Goal: Information Seeking & Learning: Check status

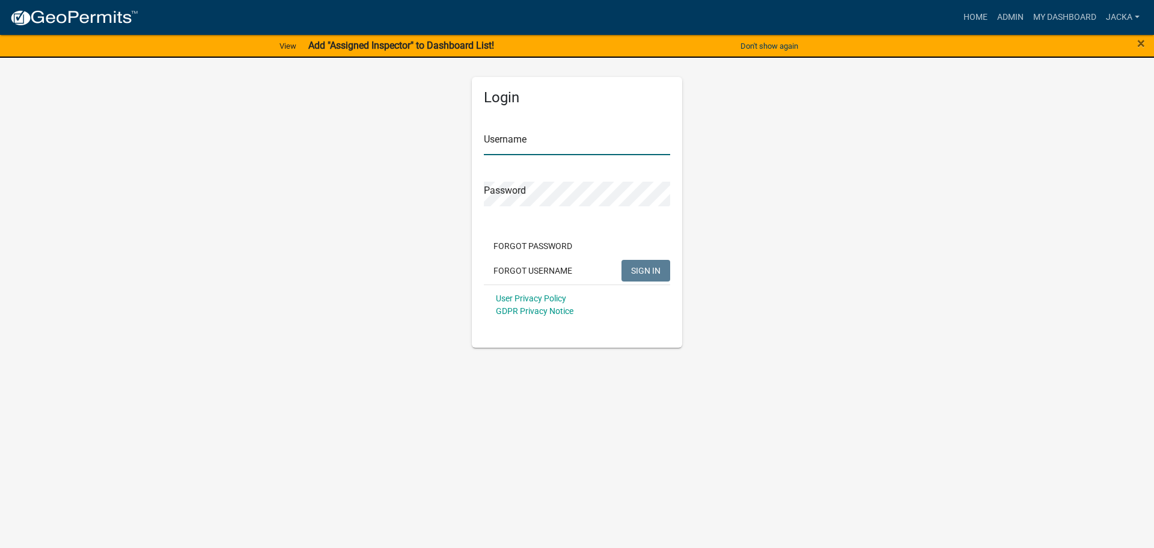
type input "jacka"
click at [646, 265] on span "SIGN IN" at bounding box center [645, 270] width 29 height 10
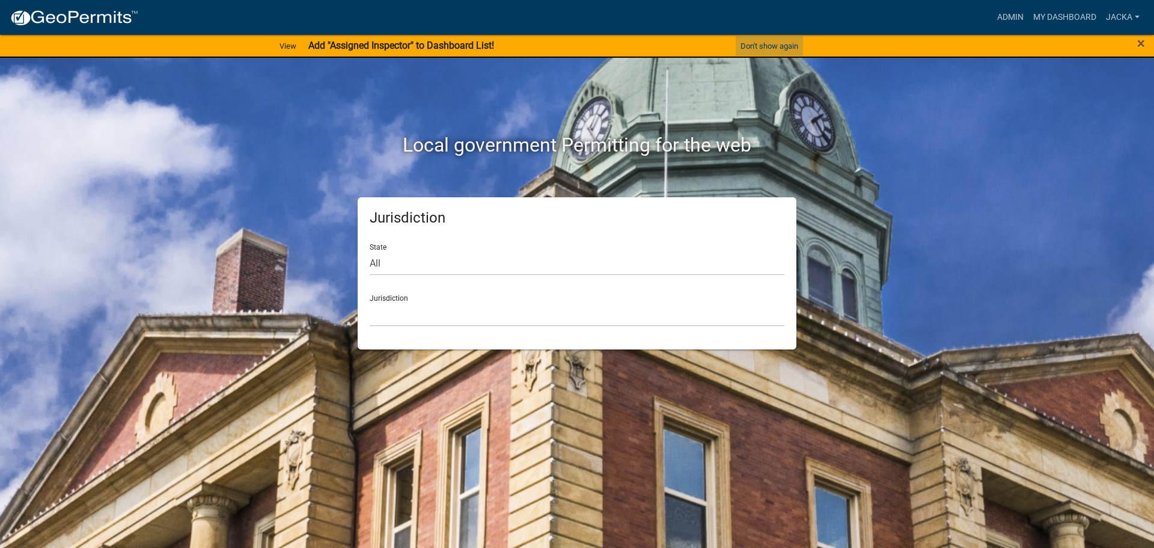
click at [762, 43] on button "Don't show again" at bounding box center [769, 46] width 67 height 20
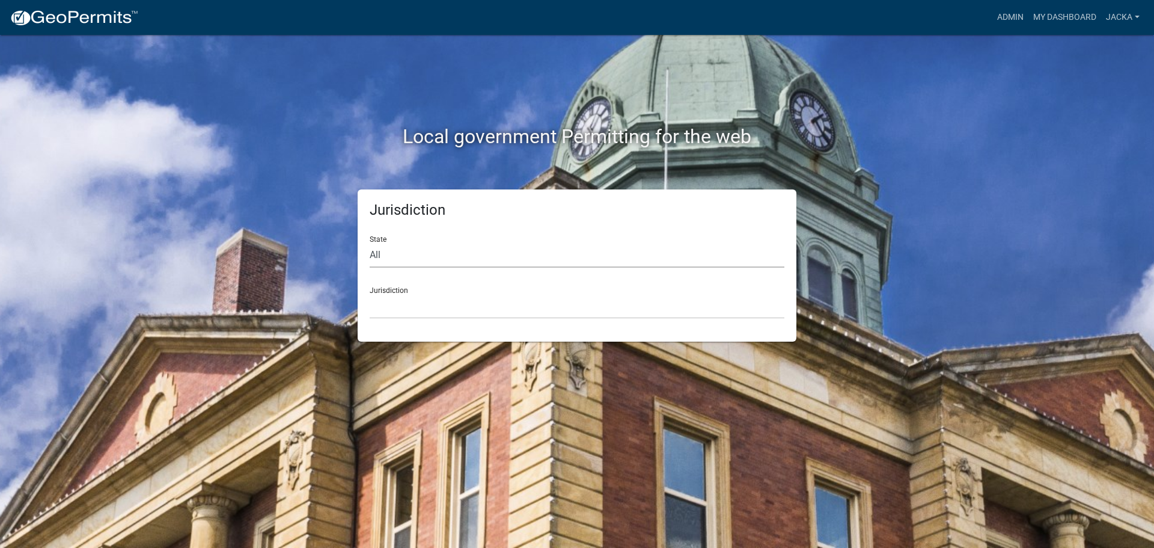
click at [441, 256] on select "All [US_STATE] [US_STATE] [US_STATE] [US_STATE] [US_STATE] [US_STATE] [US_STATE…" at bounding box center [577, 255] width 415 height 25
select select "[US_STATE]"
click at [370, 243] on select "All [US_STATE] [US_STATE] [US_STATE] [US_STATE] [US_STATE] [US_STATE] [US_STATE…" at bounding box center [577, 255] width 415 height 25
click at [434, 301] on select "[GEOGRAPHIC_DATA], [US_STATE] [GEOGRAPHIC_DATA], [US_STATE] [GEOGRAPHIC_DATA], …" at bounding box center [577, 306] width 415 height 25
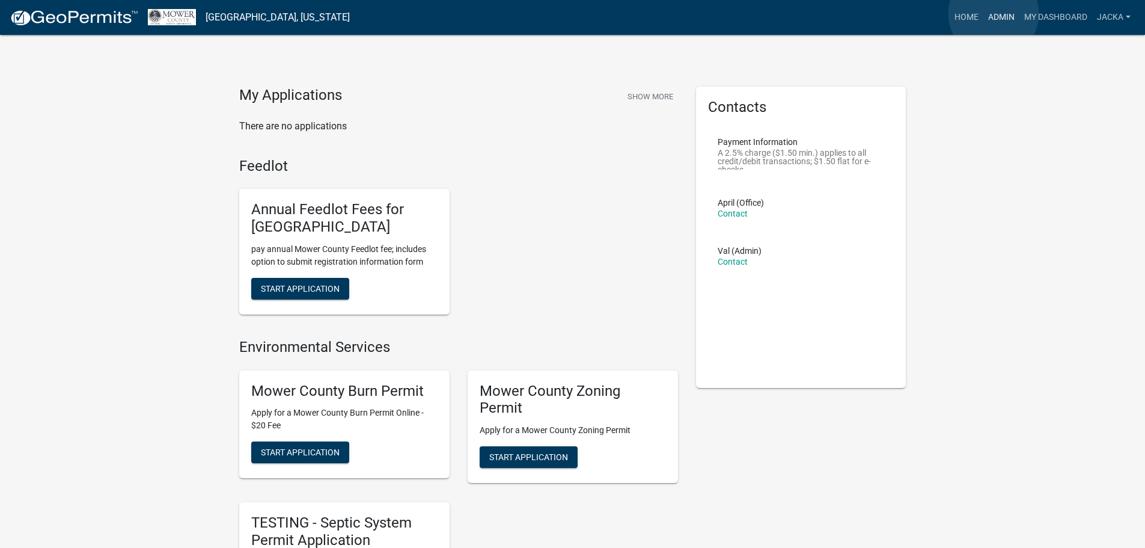
click at [993, 13] on link "Admin" at bounding box center [1001, 17] width 36 height 23
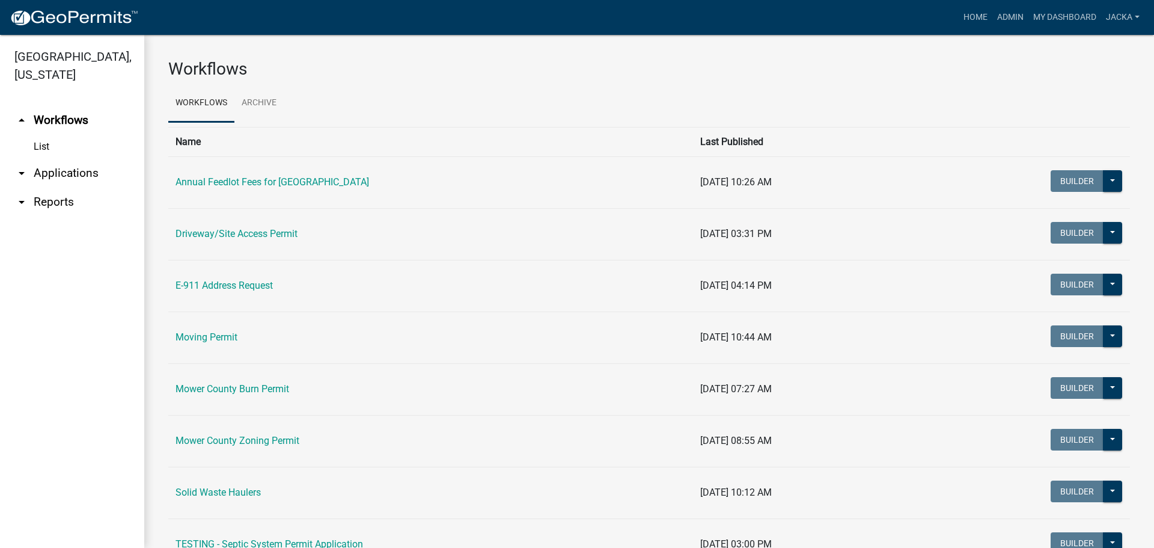
click at [49, 174] on link "arrow_drop_down Applications" at bounding box center [72, 173] width 144 height 29
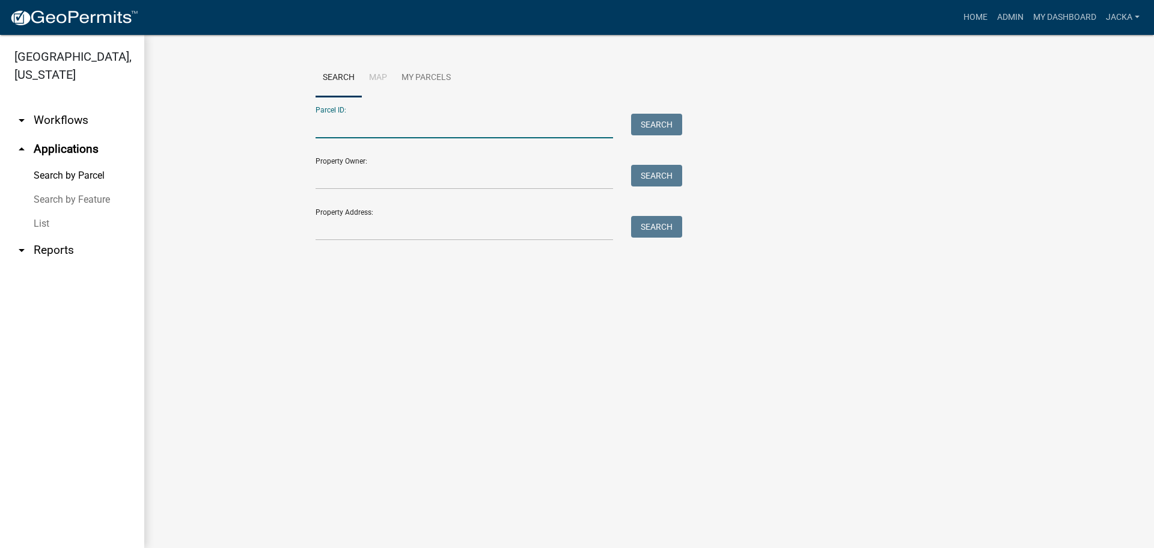
click at [353, 133] on input "Parcel ID:" at bounding box center [465, 126] width 298 height 25
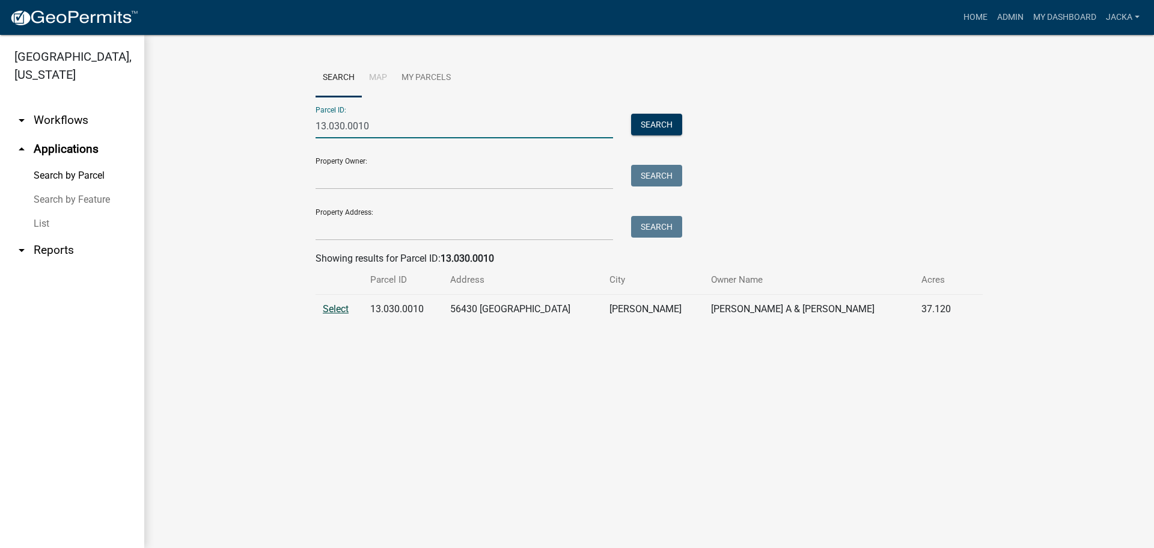
type input "13.030.0010"
click at [340, 307] on span "Select" at bounding box center [336, 308] width 26 height 11
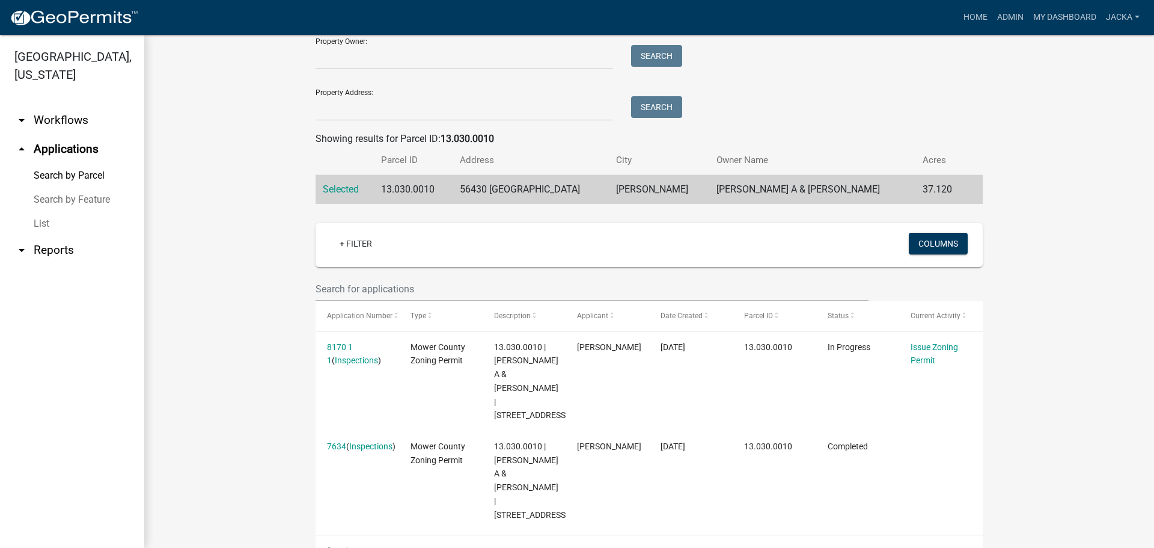
scroll to position [120, 0]
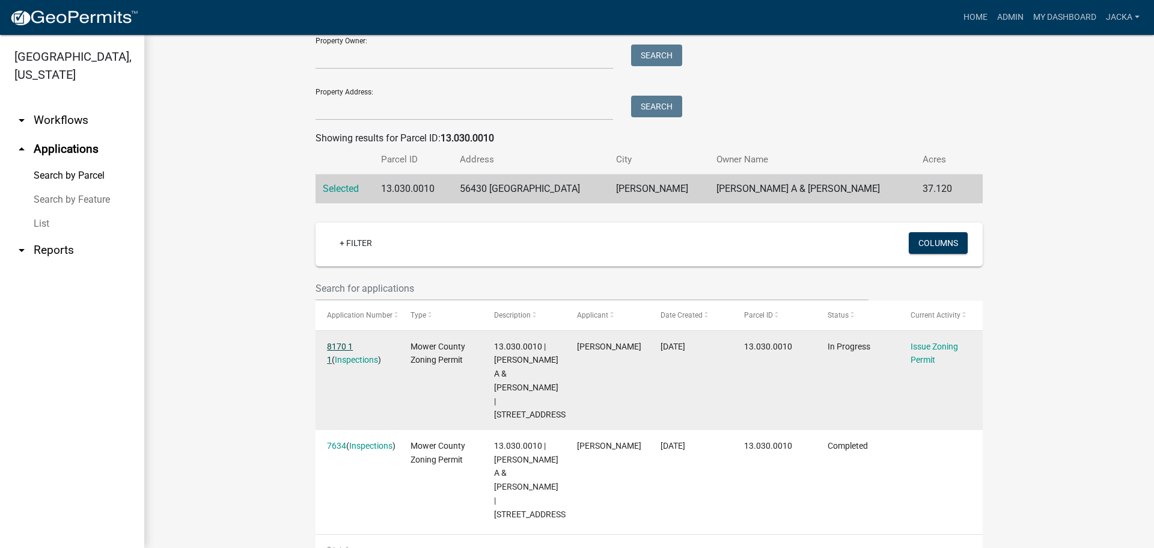
click at [341, 347] on link "8170 1 1" at bounding box center [340, 352] width 26 height 23
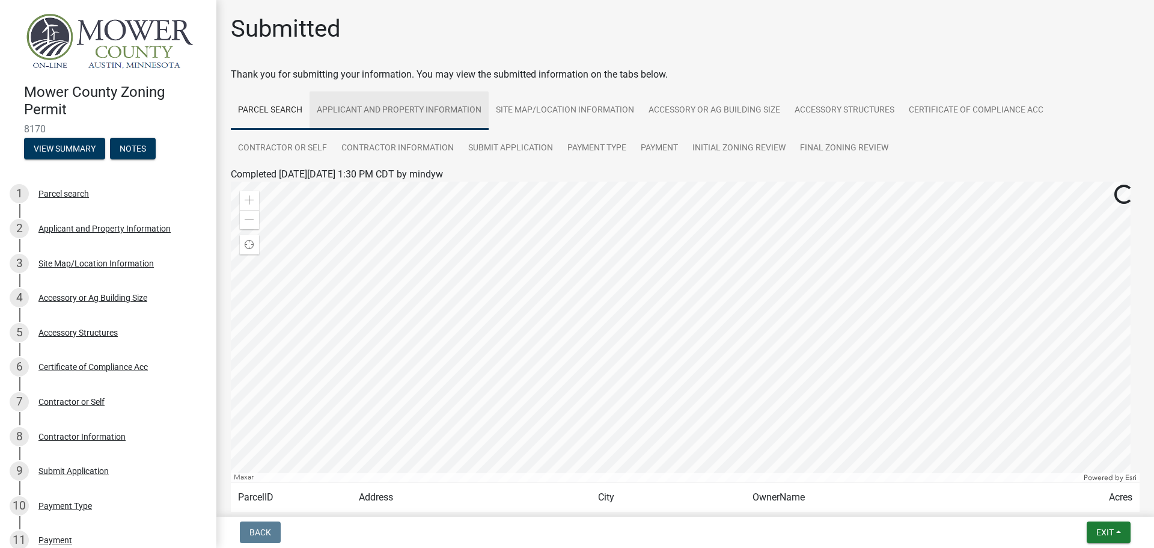
click at [420, 109] on link "Applicant and Property Information" at bounding box center [399, 110] width 179 height 38
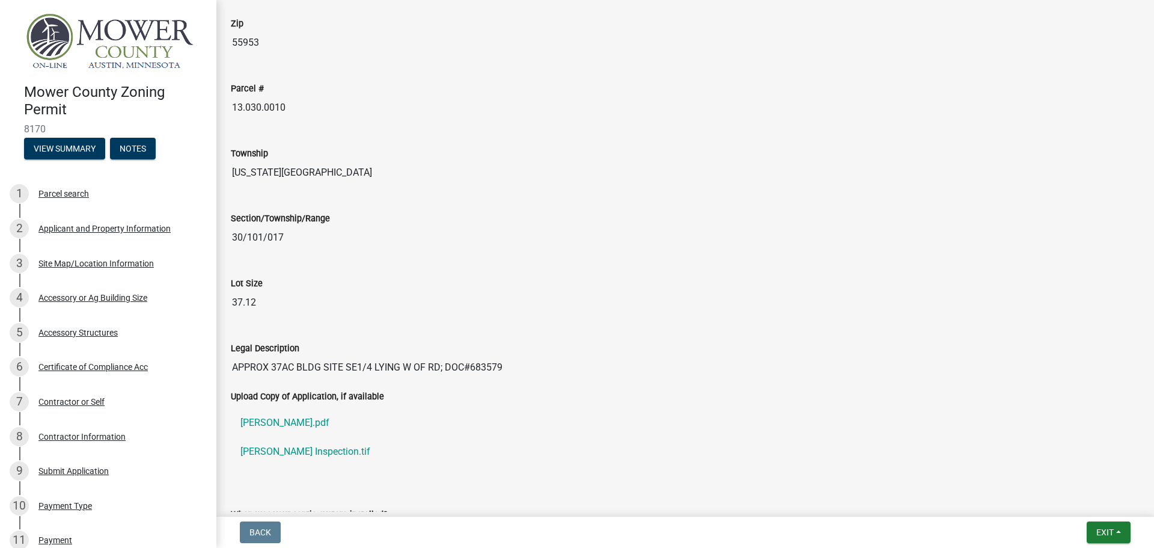
scroll to position [1022, 0]
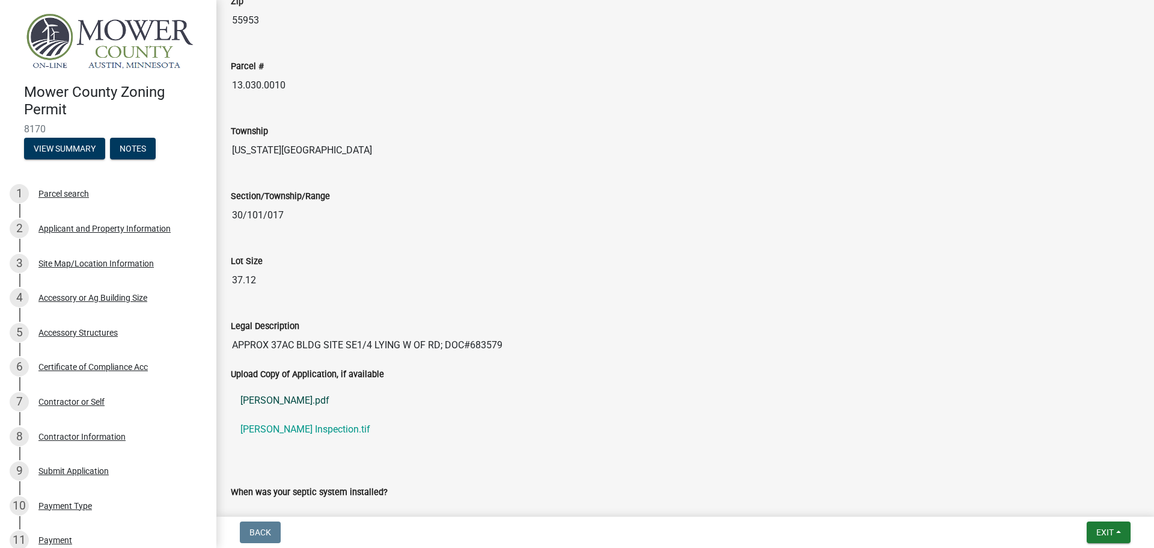
click at [275, 397] on link "McNeely ZP.pdf" at bounding box center [685, 400] width 909 height 29
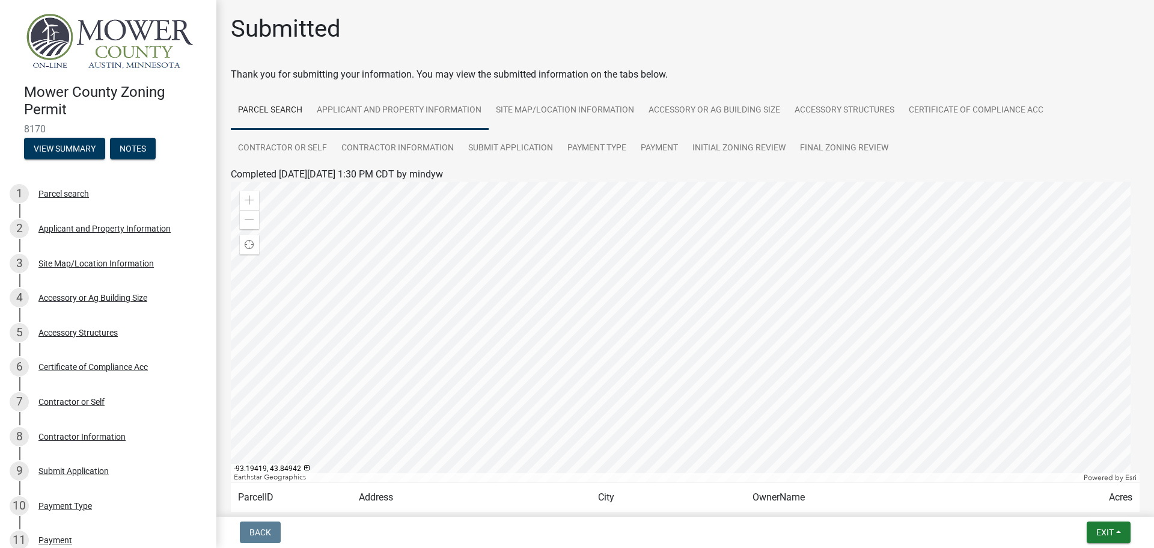
click at [376, 110] on link "Applicant and Property Information" at bounding box center [399, 110] width 179 height 38
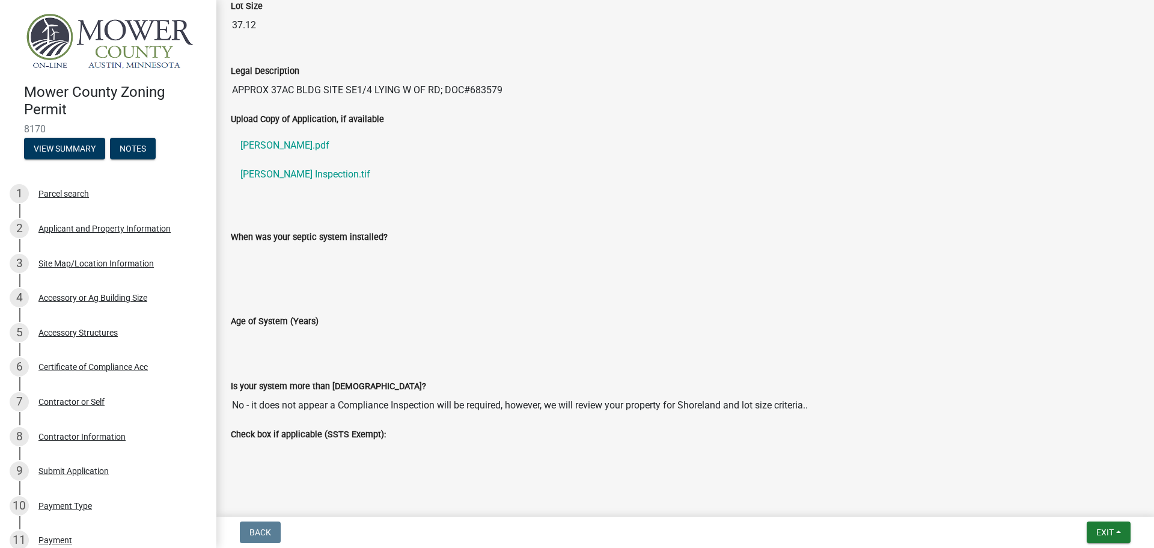
scroll to position [1277, 0]
click at [282, 173] on link "[PERSON_NAME] Inspection.tif" at bounding box center [685, 173] width 909 height 29
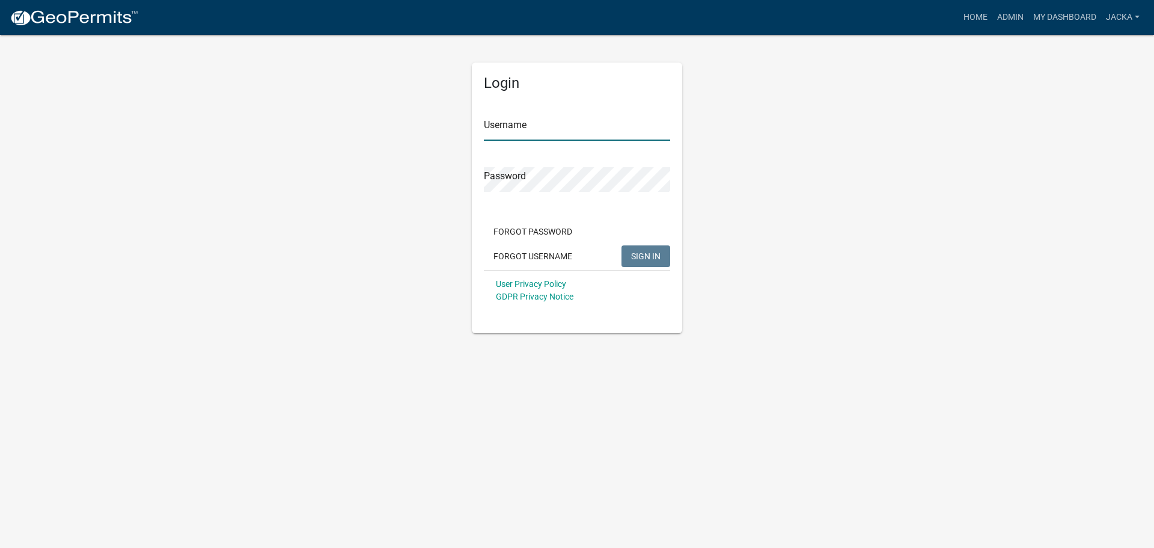
type input "jacka"
click at [650, 257] on span "SIGN IN" at bounding box center [645, 256] width 29 height 10
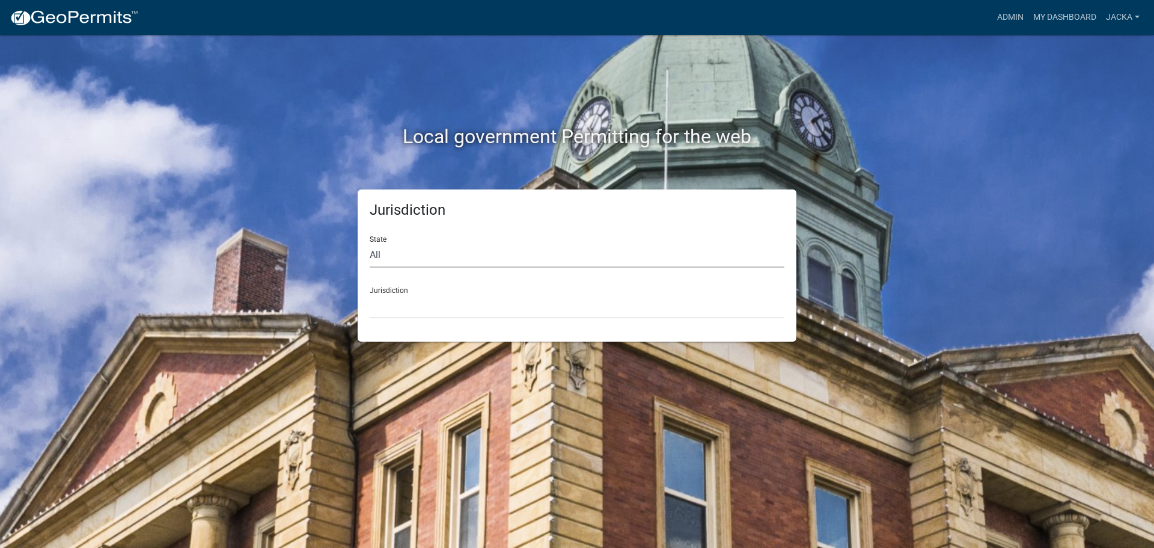
click at [473, 266] on select "All [US_STATE] [US_STATE] [US_STATE] [US_STATE] [US_STATE] [US_STATE] [US_STATE…" at bounding box center [577, 255] width 415 height 25
select select "[US_STATE]"
click at [370, 243] on select "All [US_STATE] [US_STATE] [US_STATE] [US_STATE] [US_STATE] [US_STATE] [US_STATE…" at bounding box center [577, 255] width 415 height 25
click at [400, 308] on select "[GEOGRAPHIC_DATA], [US_STATE] [GEOGRAPHIC_DATA], [US_STATE] [GEOGRAPHIC_DATA], …" at bounding box center [577, 306] width 415 height 25
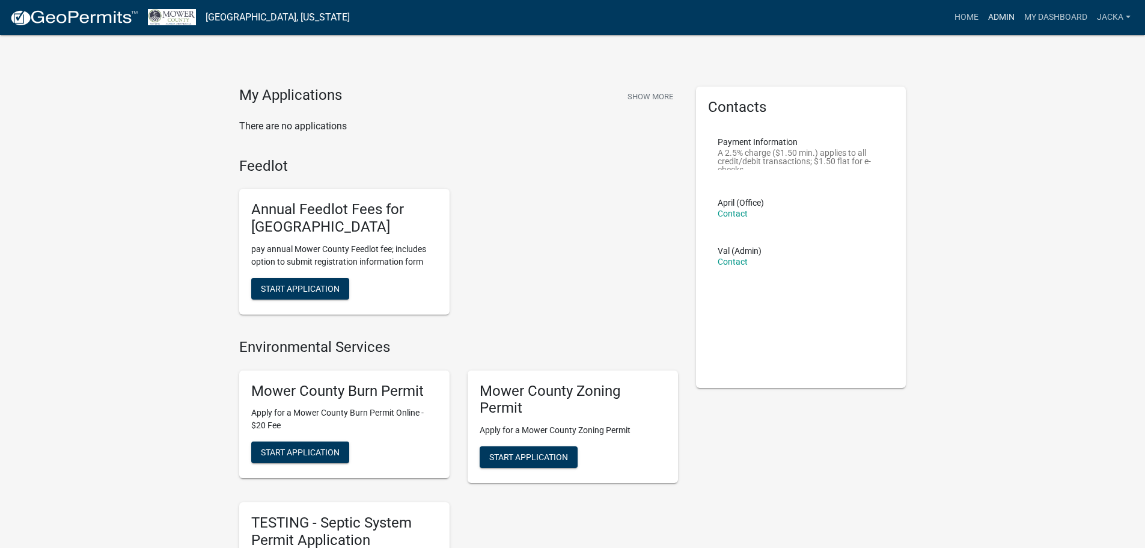
click at [1000, 11] on link "Admin" at bounding box center [1001, 17] width 36 height 23
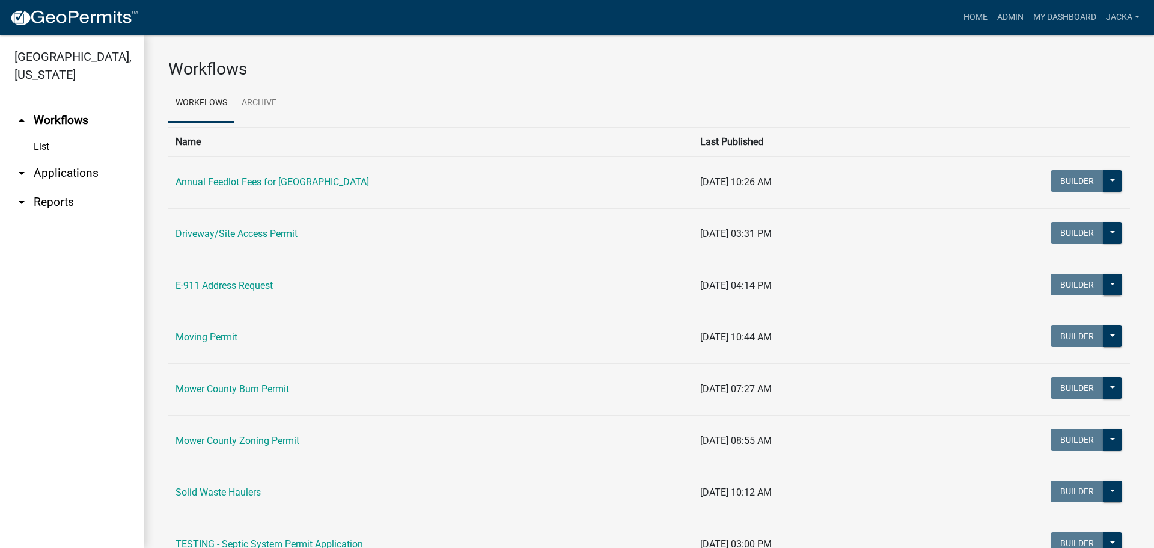
click at [76, 171] on link "arrow_drop_down Applications" at bounding box center [72, 173] width 144 height 29
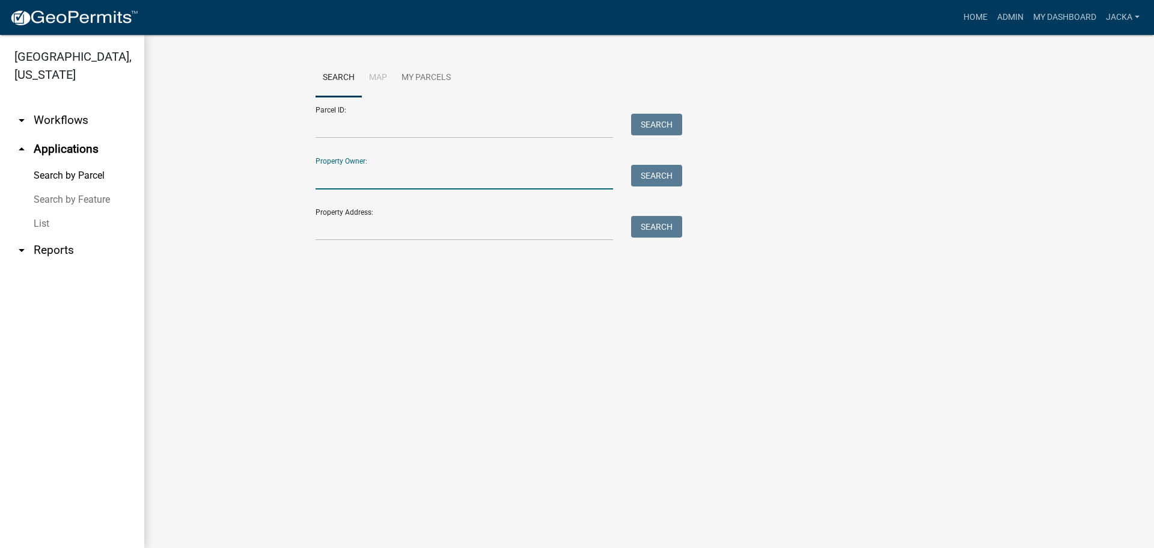
click at [320, 177] on input "Property Owner:" at bounding box center [465, 177] width 298 height 25
click at [385, 132] on input "Parcel ID:" at bounding box center [465, 126] width 298 height 25
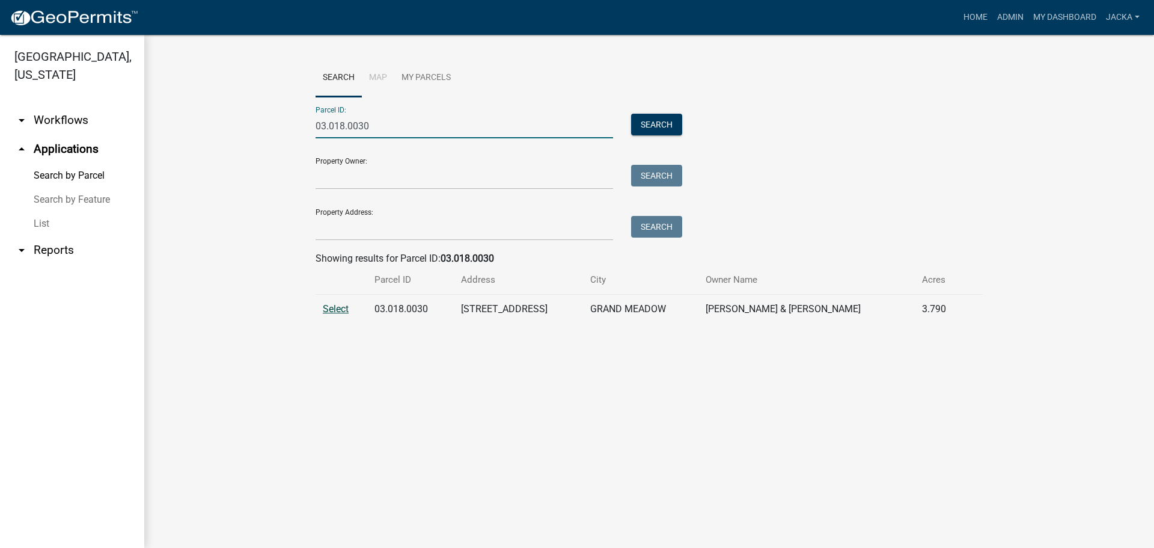
type input "03.018.0030"
click at [344, 310] on span "Select" at bounding box center [336, 308] width 26 height 11
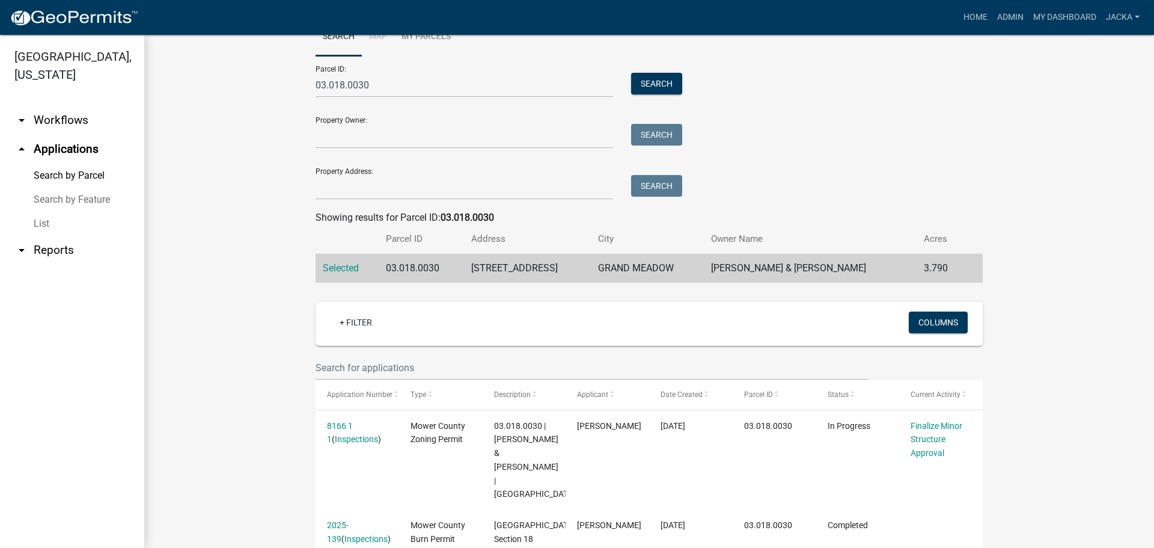
scroll to position [60, 0]
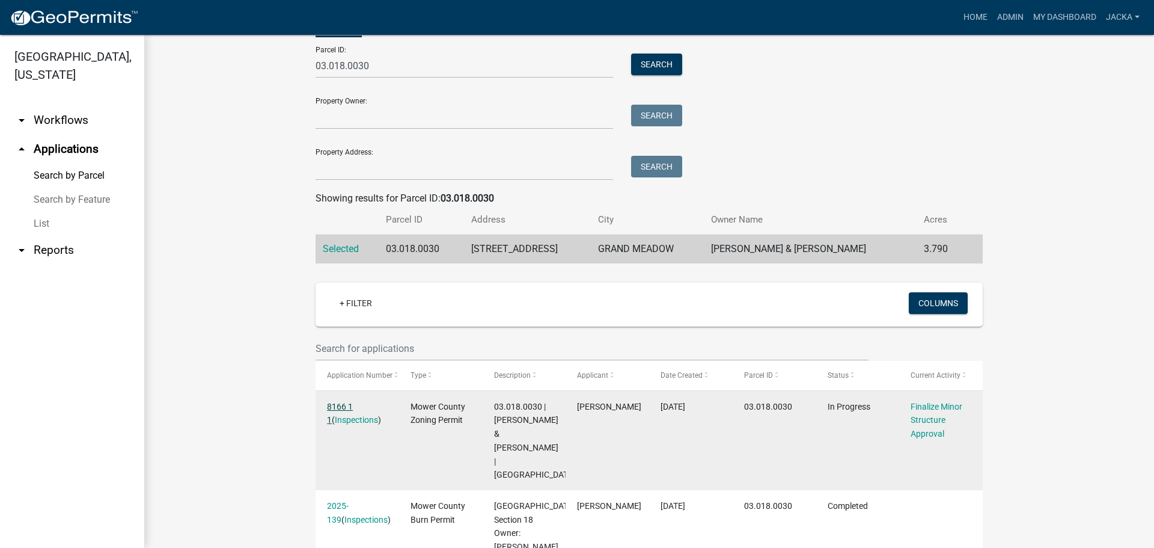
click at [334, 402] on link "8166 1 1" at bounding box center [340, 413] width 26 height 23
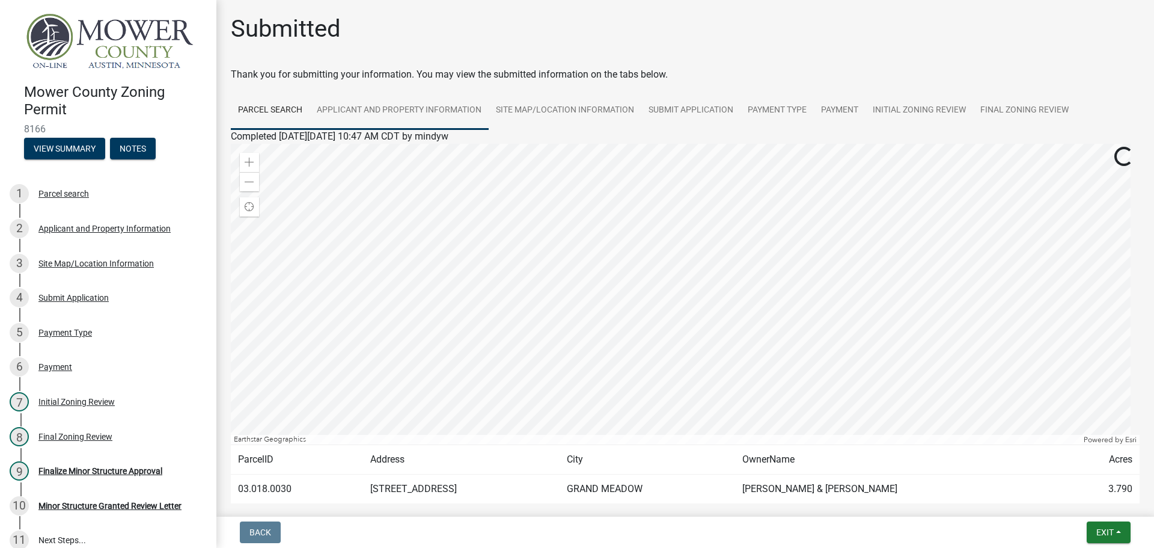
click at [372, 112] on link "Applicant and Property Information" at bounding box center [399, 110] width 179 height 38
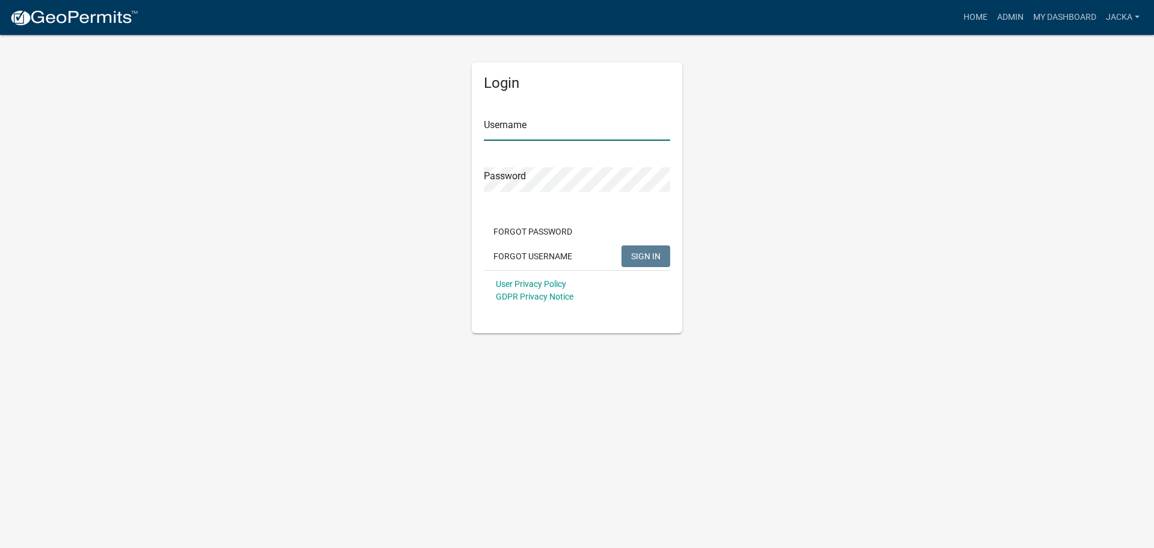
type input "jacka"
click at [643, 251] on span "SIGN IN" at bounding box center [645, 256] width 29 height 10
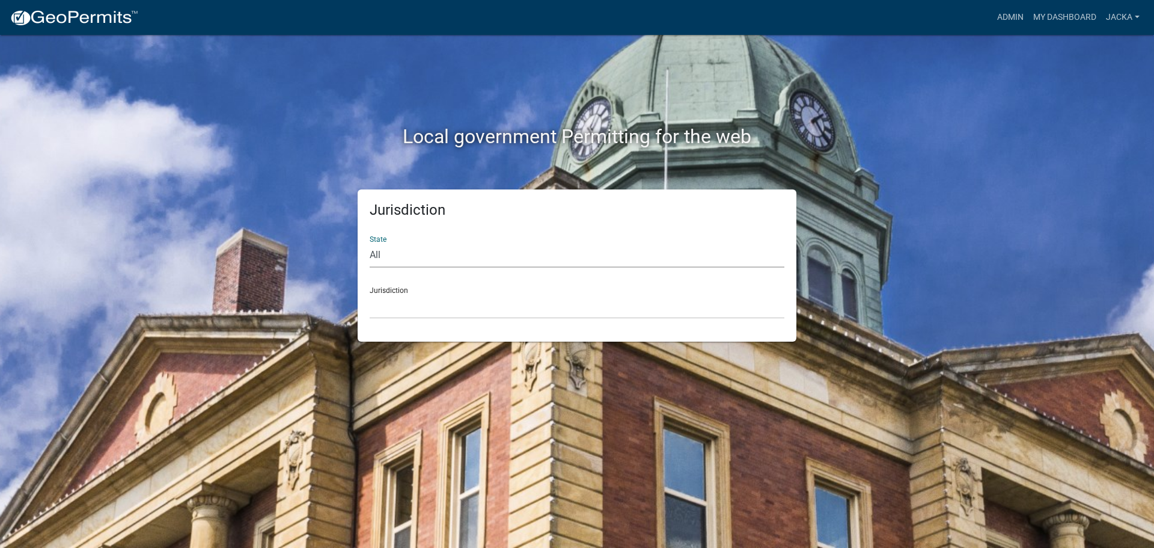
drag, startPoint x: 461, startPoint y: 258, endPoint x: 453, endPoint y: 262, distance: 8.6
click at [461, 258] on select "All [US_STATE] [US_STATE] [US_STATE] [US_STATE] [US_STATE] [US_STATE] [US_STATE…" at bounding box center [577, 255] width 415 height 25
select select "[US_STATE]"
click at [370, 243] on select "All [US_STATE] [US_STATE] [US_STATE] [US_STATE] [US_STATE] [US_STATE] [US_STATE…" at bounding box center [577, 255] width 415 height 25
click at [390, 311] on select "[GEOGRAPHIC_DATA], [US_STATE] [GEOGRAPHIC_DATA], [US_STATE] [GEOGRAPHIC_DATA], …" at bounding box center [577, 306] width 415 height 25
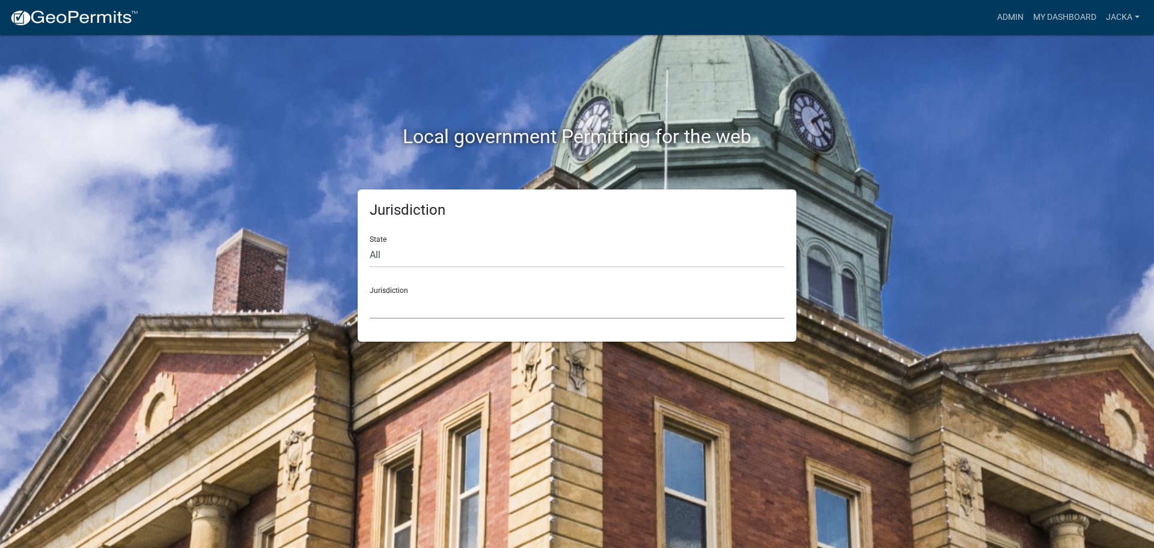
click at [411, 310] on select "[GEOGRAPHIC_DATA], [US_STATE] [GEOGRAPHIC_DATA], [US_STATE][PERSON_NAME][GEOGRA…" at bounding box center [577, 306] width 415 height 25
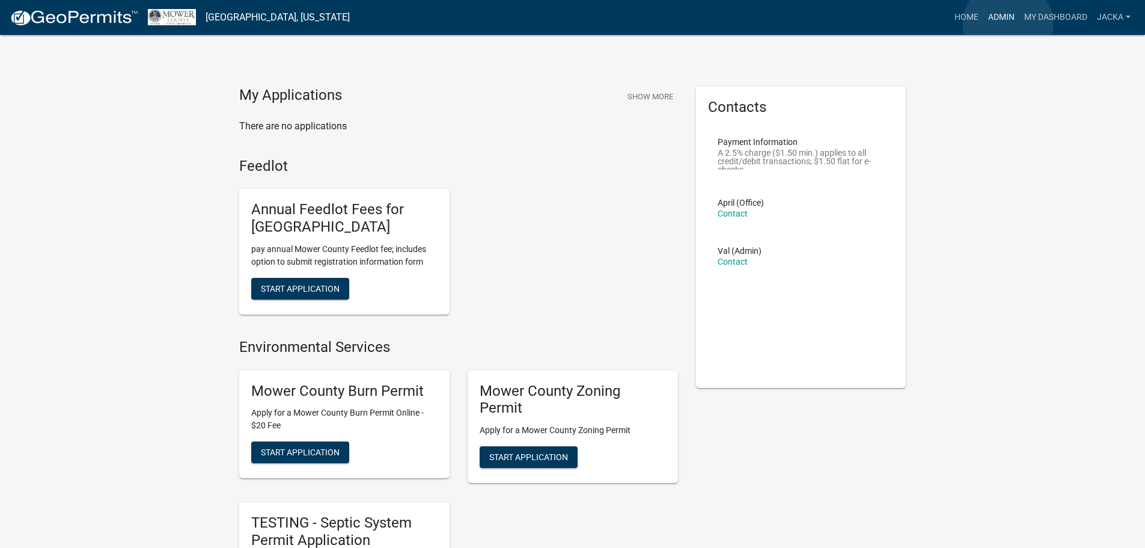
click at [1008, 24] on link "Admin" at bounding box center [1001, 17] width 36 height 23
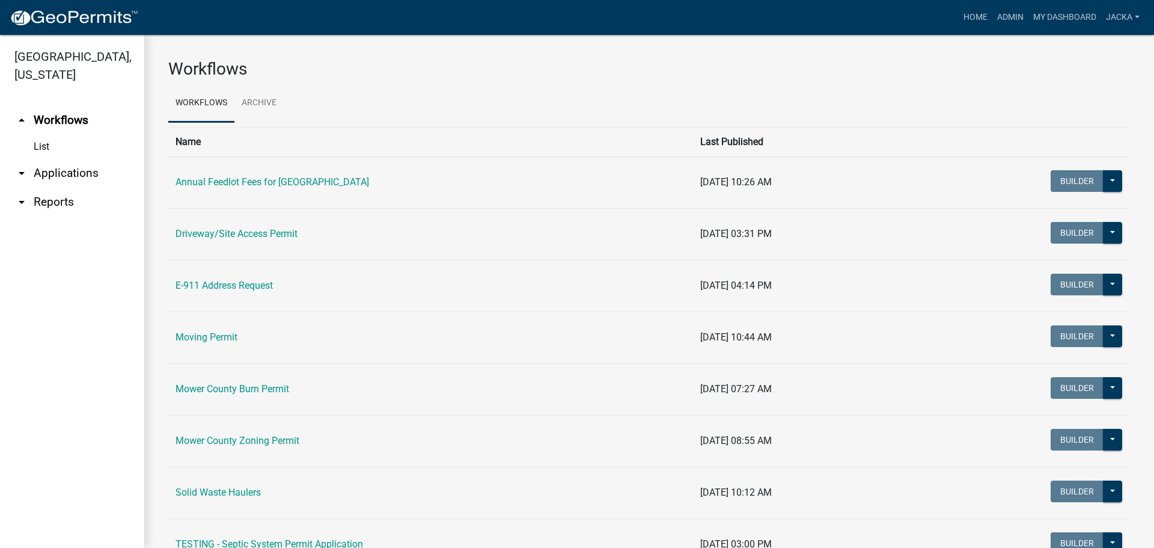
click at [38, 175] on link "arrow_drop_down Applications" at bounding box center [72, 173] width 144 height 29
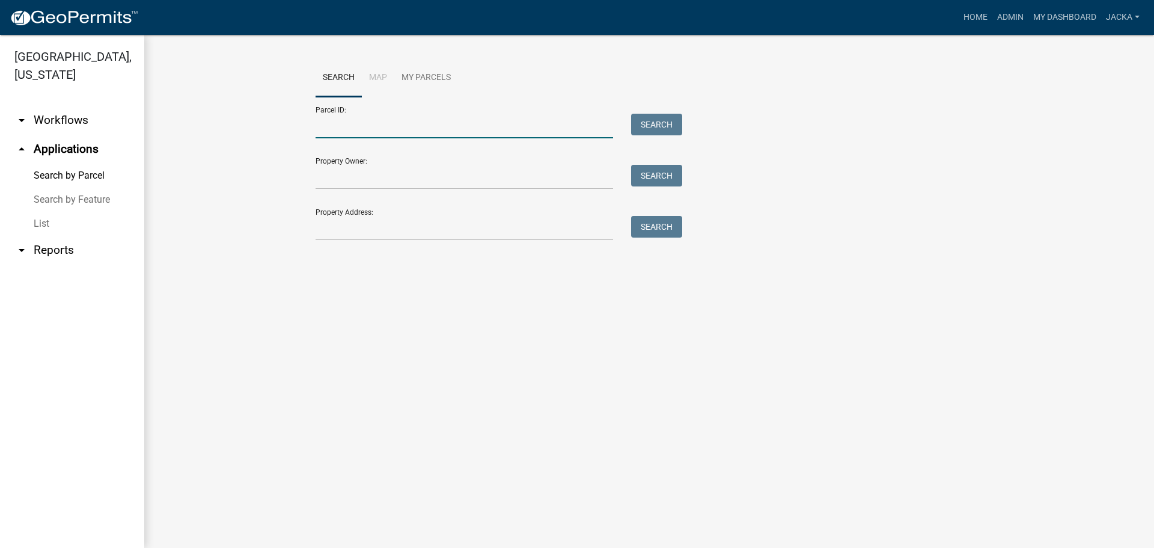
click at [352, 127] on input "Parcel ID:" at bounding box center [465, 126] width 298 height 25
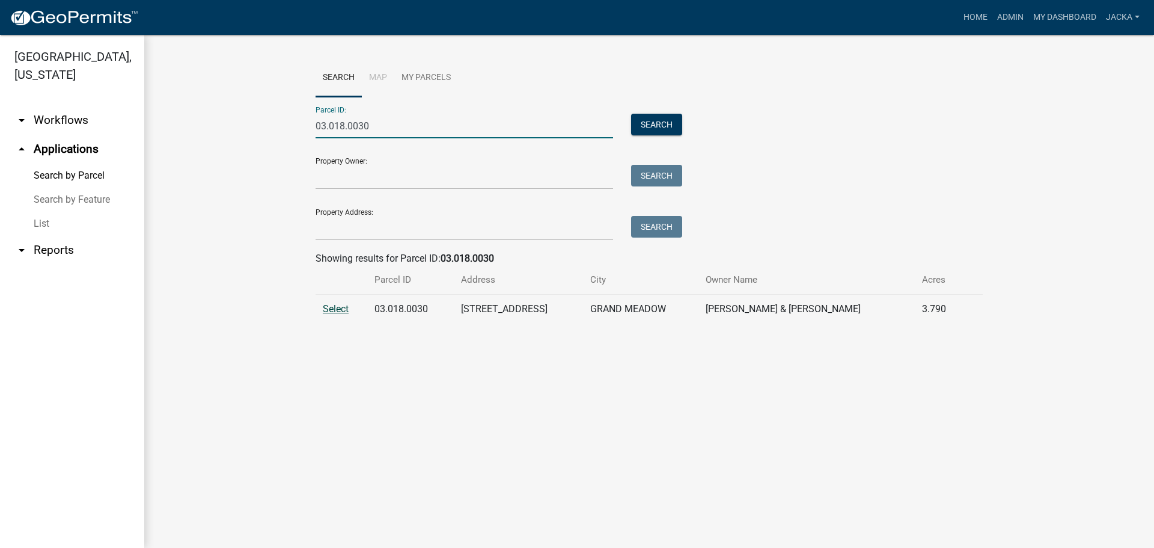
type input "03.018.0030"
click at [333, 307] on span "Select" at bounding box center [336, 308] width 26 height 11
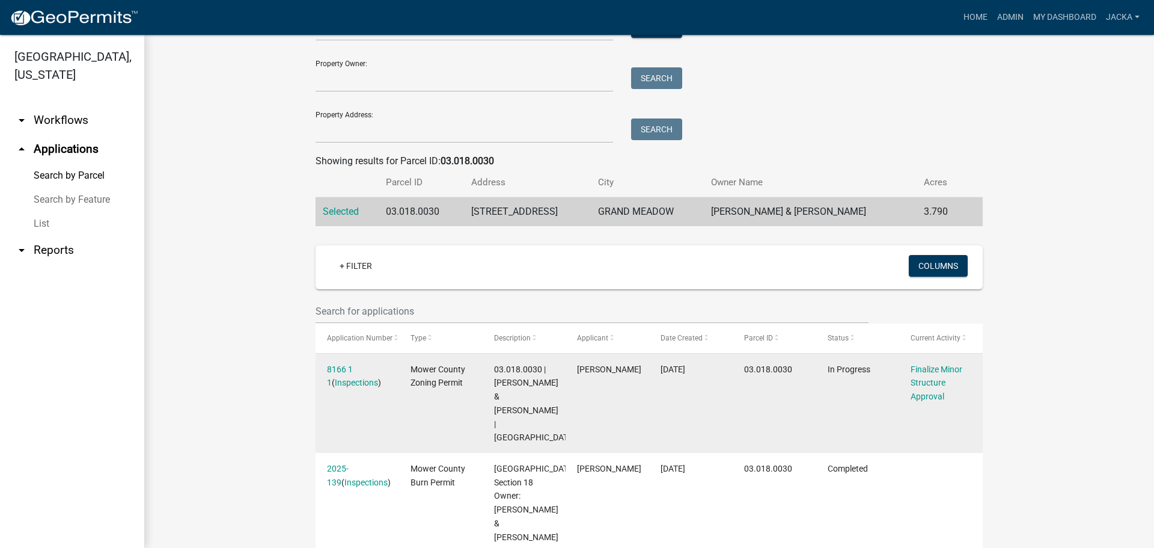
scroll to position [120, 0]
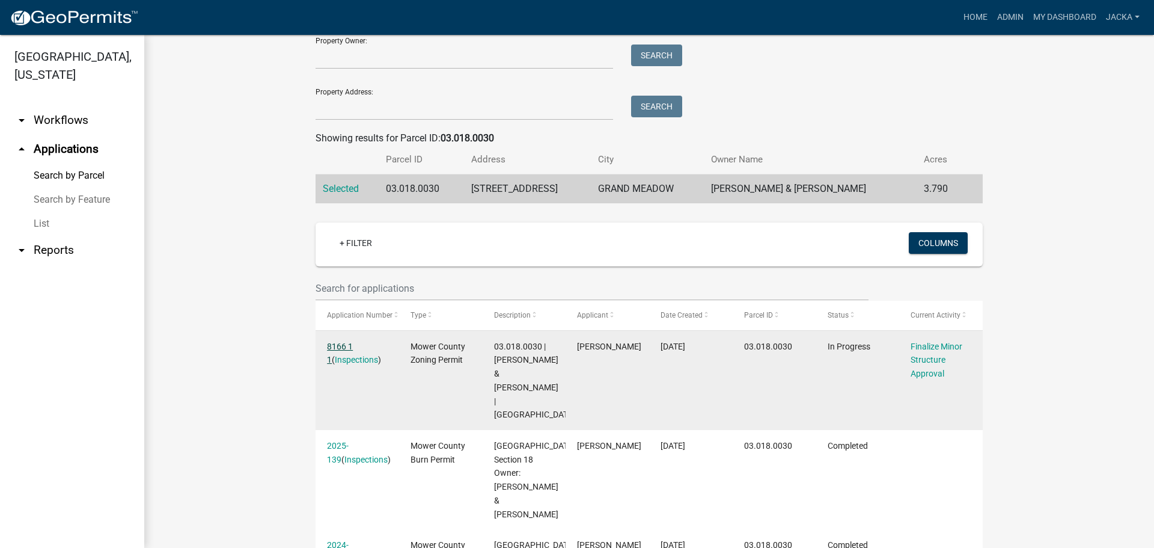
click at [329, 347] on link "8166 1 1" at bounding box center [340, 352] width 26 height 23
